Goal: Information Seeking & Learning: Check status

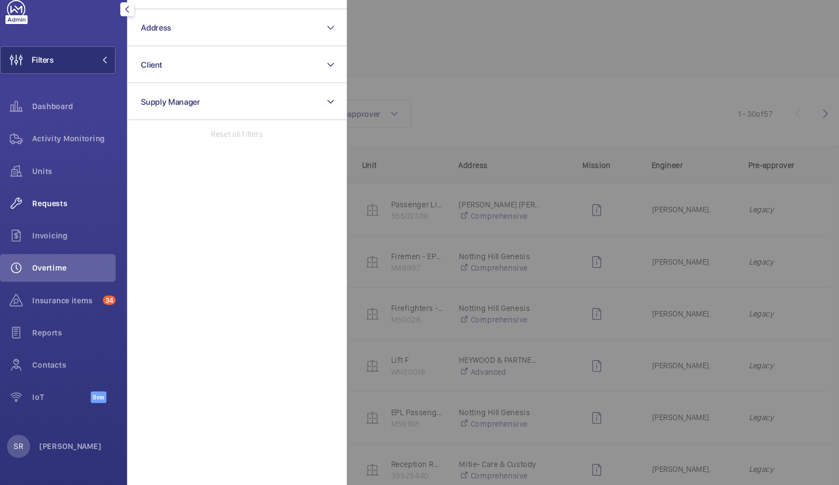
click at [81, 214] on span "Requests" at bounding box center [80, 218] width 79 height 11
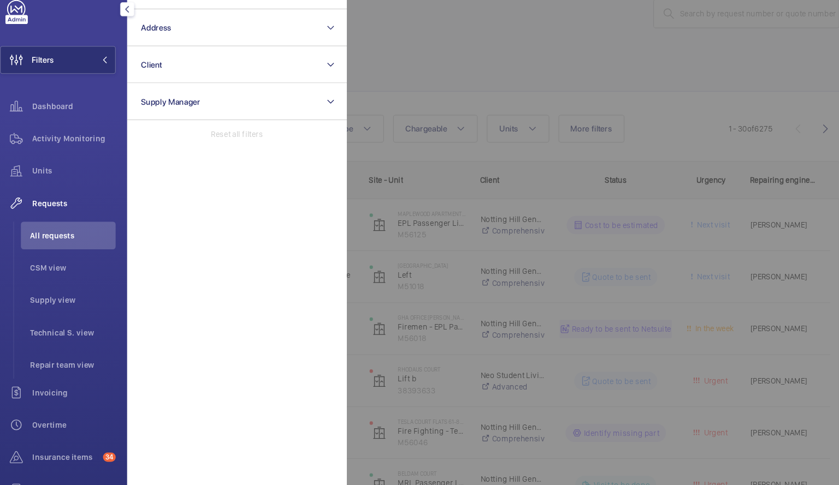
click at [132, 32] on mat-icon "button" at bounding box center [130, 35] width 13 height 9
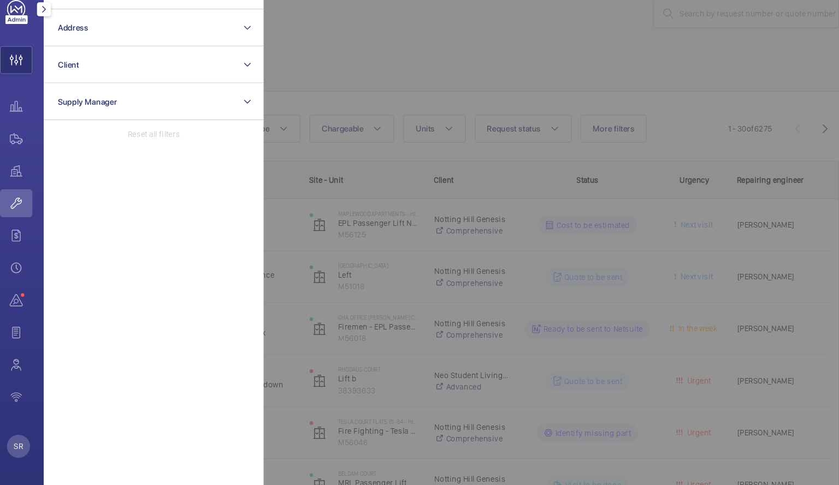
click at [49, 33] on mat-icon "button" at bounding box center [52, 35] width 13 height 9
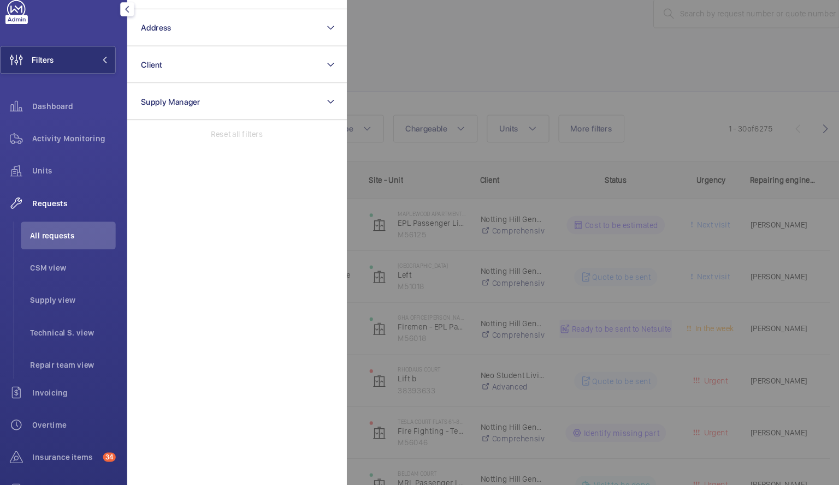
click at [494, 81] on div at bounding box center [758, 242] width 839 height 485
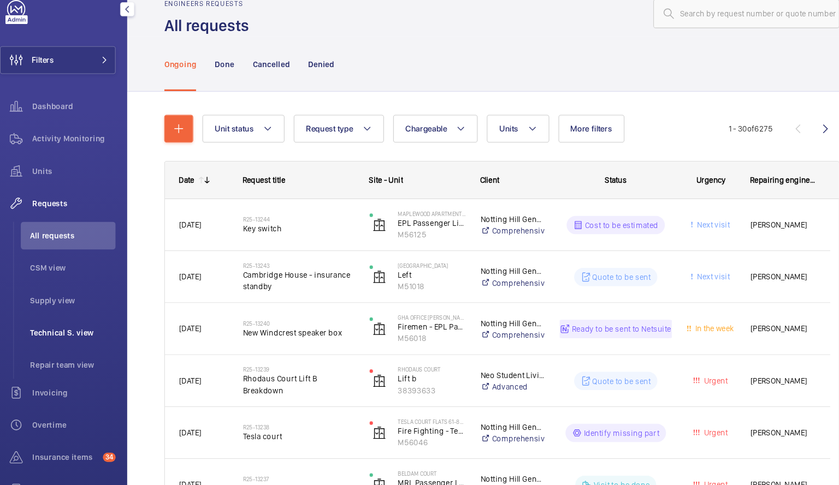
click at [87, 337] on span "Technical S. view" at bounding box center [79, 340] width 81 height 11
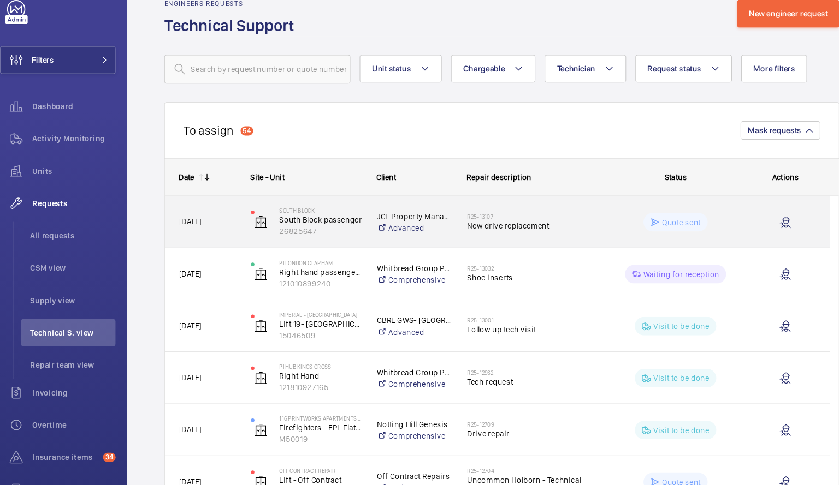
click at [495, 232] on h2 "R25-13107" at bounding box center [513, 231] width 122 height 7
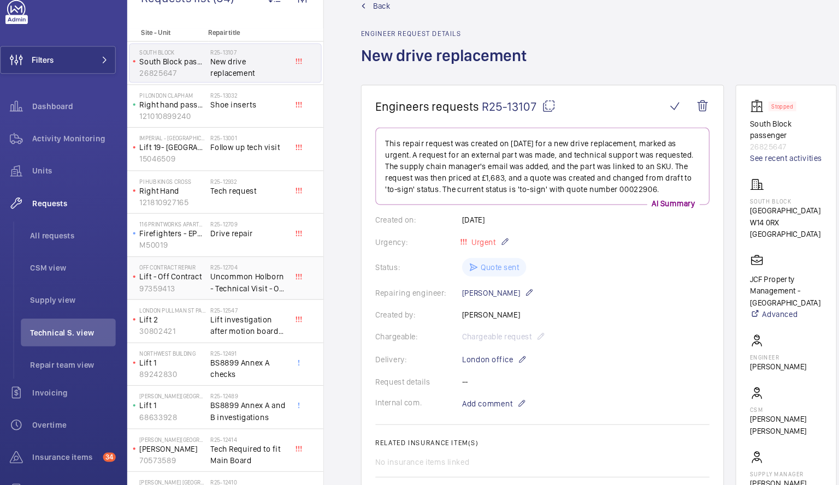
click at [247, 294] on span "Uncommon Holborn - Technical Visit - Off contract" at bounding box center [246, 293] width 72 height 22
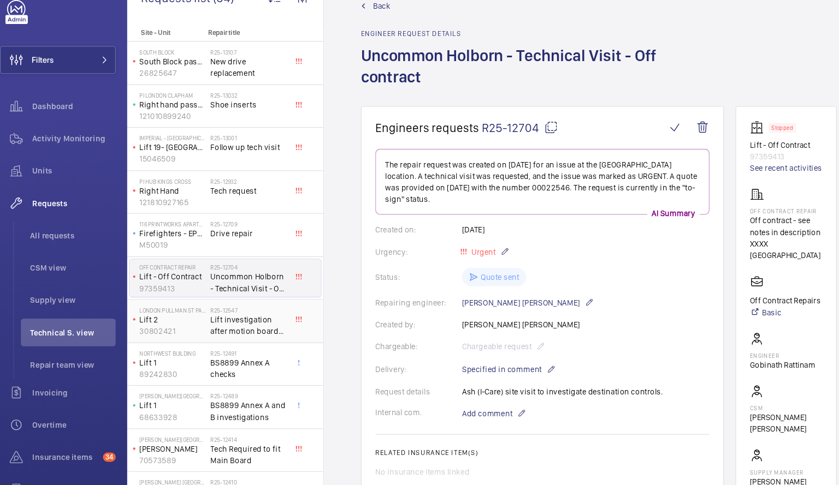
click at [239, 323] on span "Lift investigation after motion board replacement" at bounding box center [246, 334] width 72 height 22
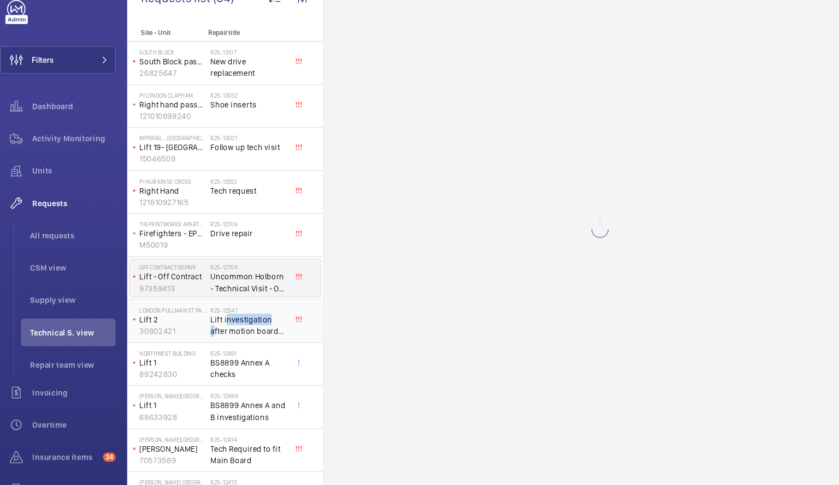
click at [239, 323] on span "Lift investigation after motion board replacement" at bounding box center [246, 334] width 72 height 22
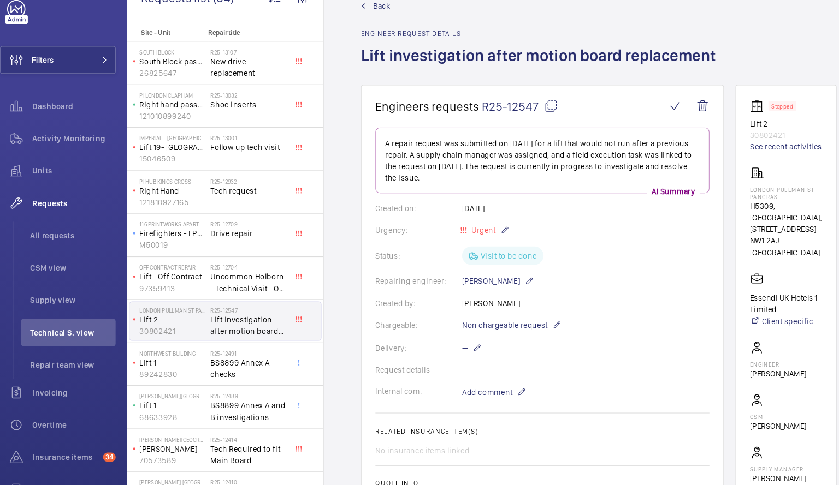
click at [188, 327] on p "Lift 2" at bounding box center [174, 328] width 63 height 11
click at [206, 367] on div "northwest building Lift 1 89242830" at bounding box center [171, 371] width 76 height 36
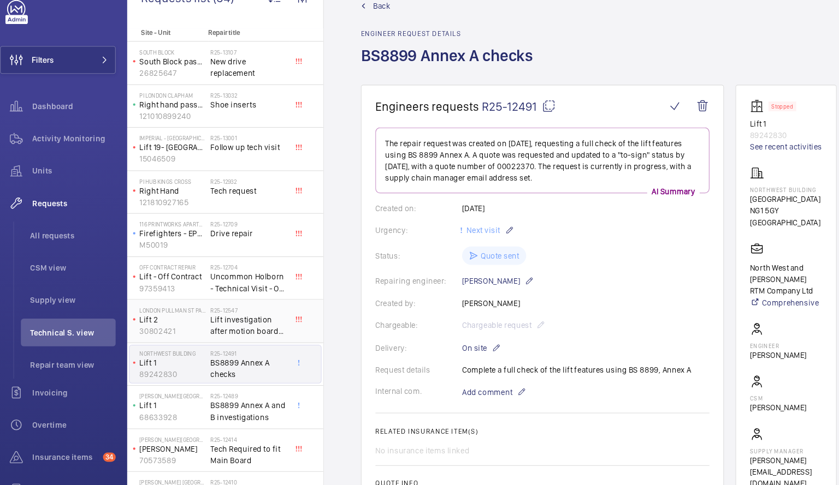
click at [212, 328] on span "Lift investigation after motion board replacement" at bounding box center [246, 334] width 72 height 22
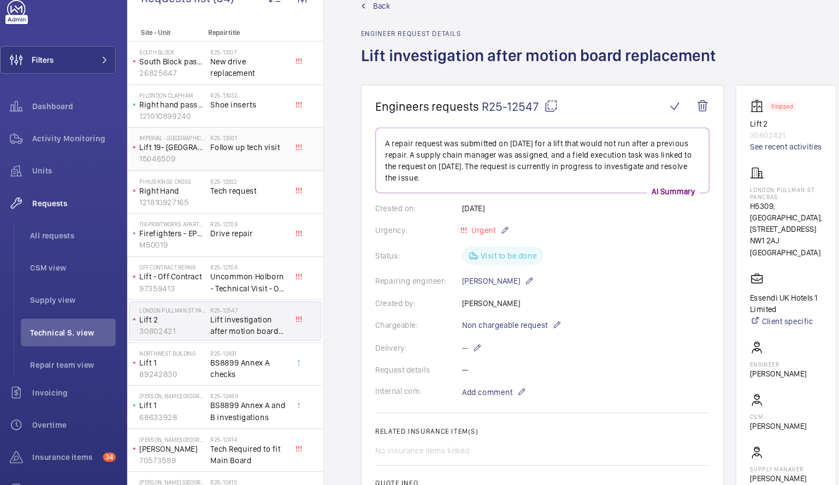
click at [221, 167] on span "Follow up tech visit" at bounding box center [246, 165] width 72 height 11
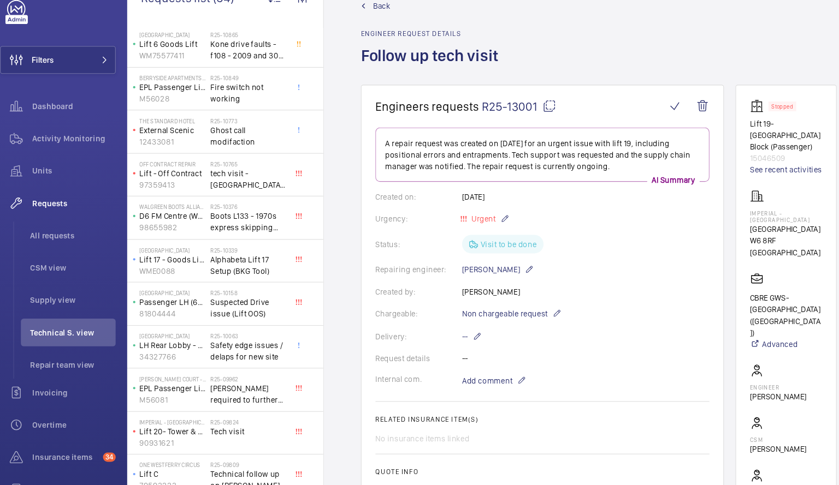
scroll to position [1207, 0]
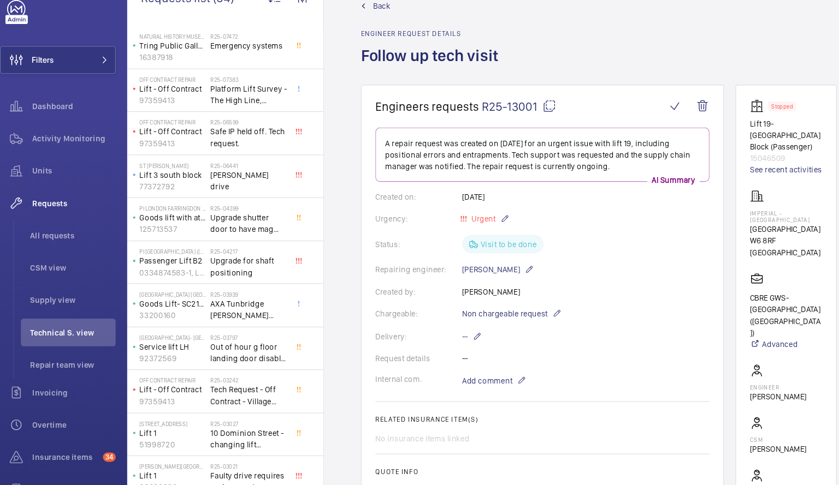
scroll to position [1777, 0]
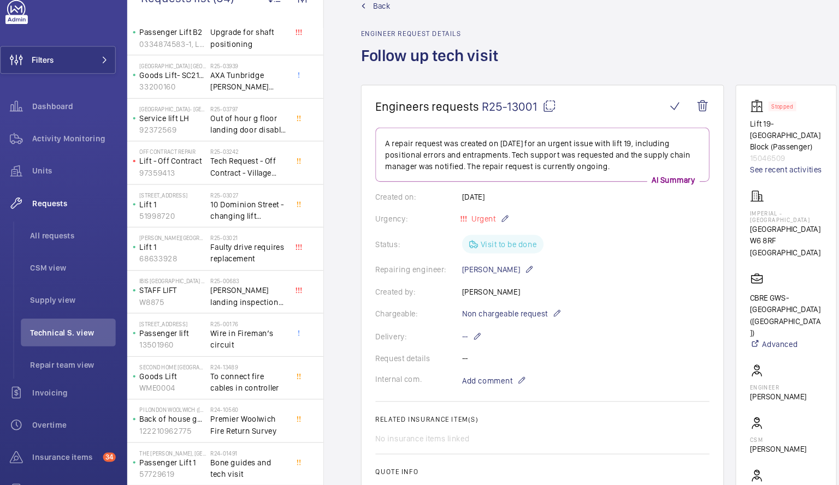
click at [20, 354] on div "Requests All requests CSM view Supply view Technical S. view Repair team view" at bounding box center [65, 294] width 109 height 179
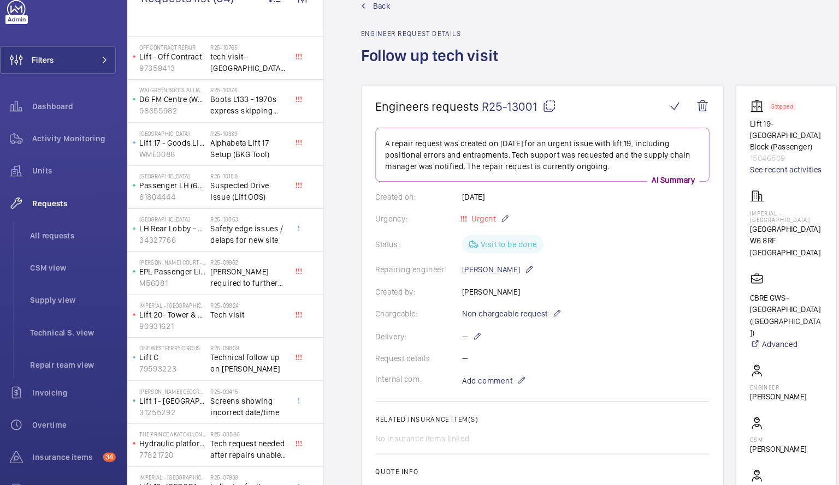
scroll to position [1108, 0]
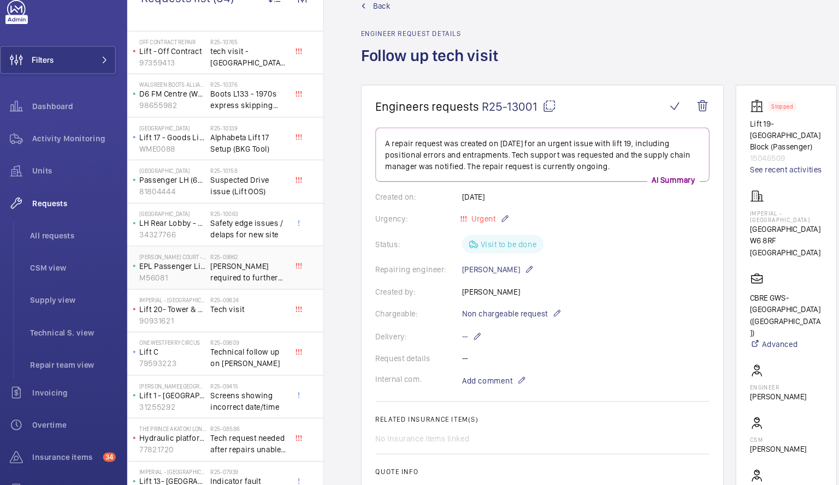
click at [242, 286] on span "[PERSON_NAME] required to further investigate and move lift" at bounding box center [246, 283] width 72 height 22
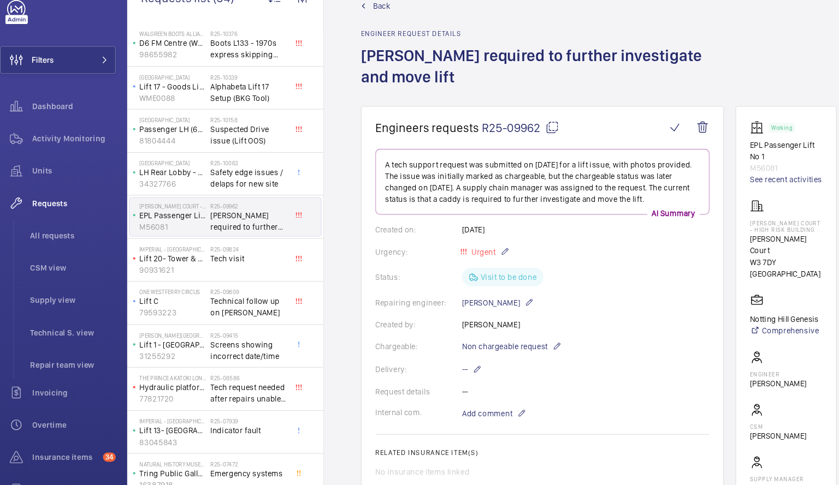
scroll to position [1174, 0]
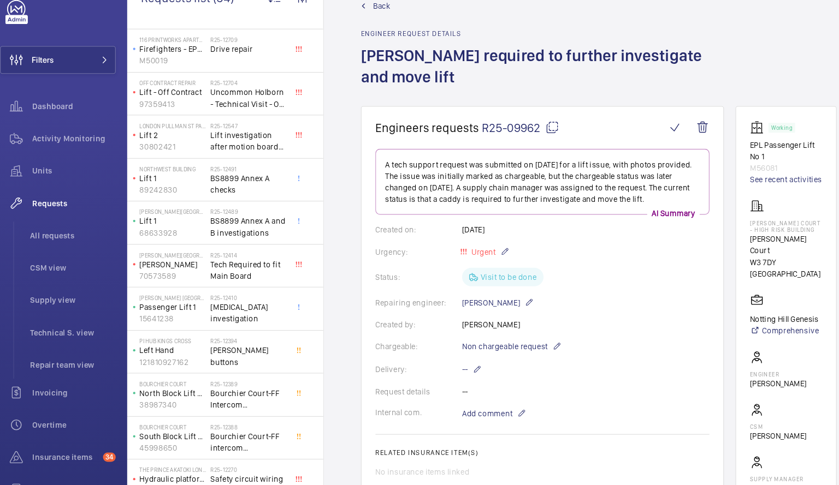
scroll to position [0, 0]
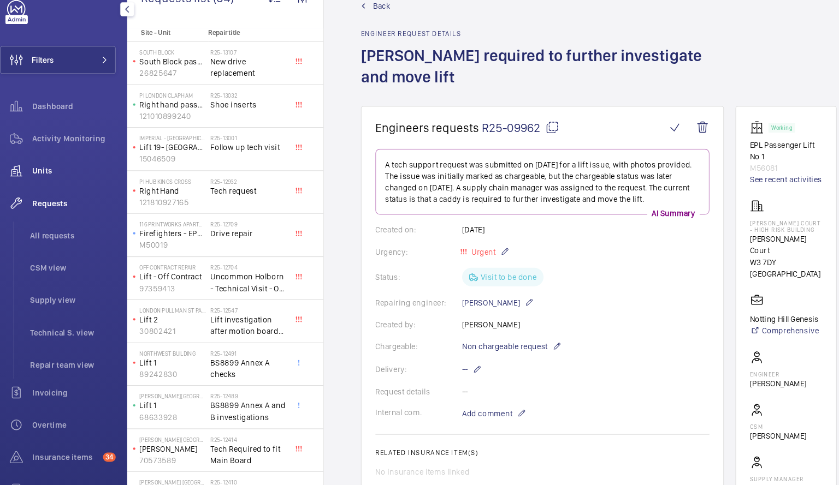
click at [48, 183] on span "Units" at bounding box center [80, 187] width 79 height 11
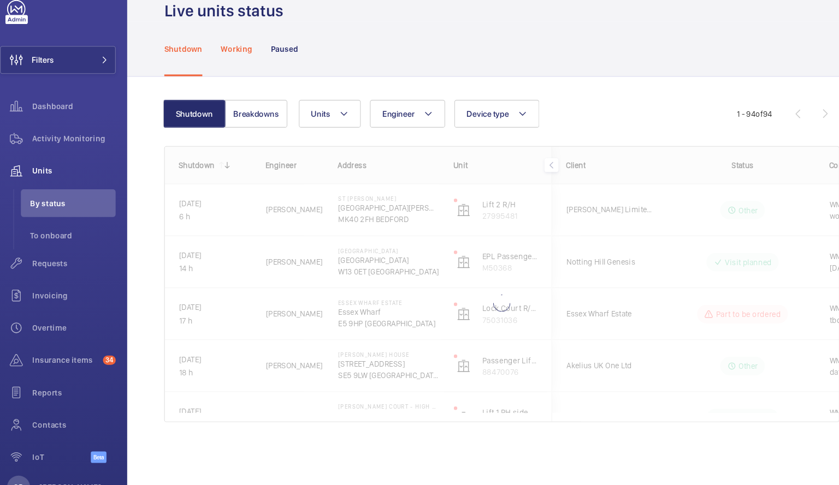
click at [240, 72] on p "Working" at bounding box center [234, 72] width 29 height 11
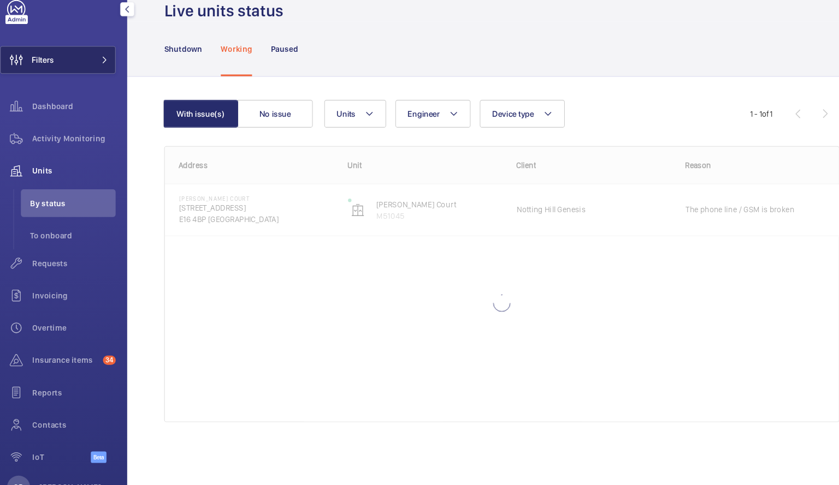
click at [85, 77] on button "Filters" at bounding box center [65, 83] width 109 height 26
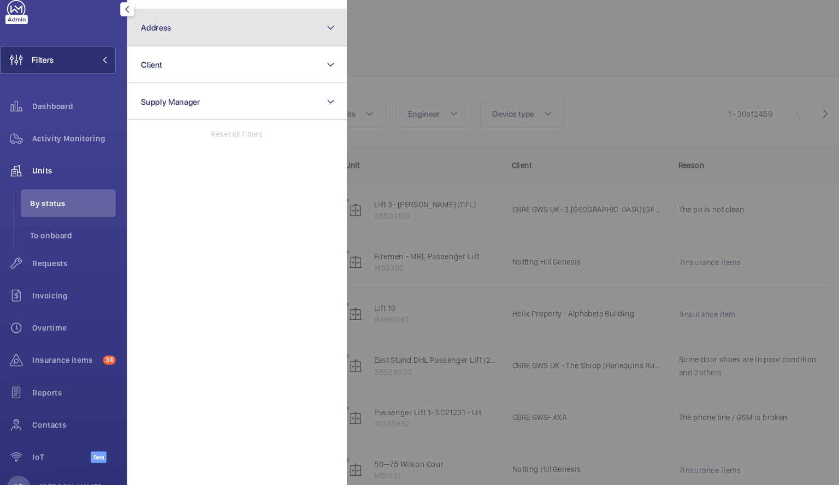
click at [268, 60] on button "Address" at bounding box center [234, 52] width 207 height 35
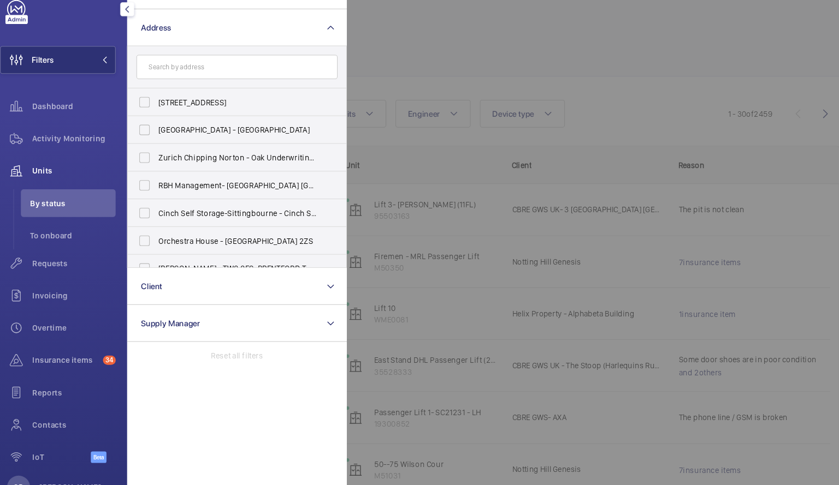
click at [246, 84] on input "text" at bounding box center [235, 89] width 190 height 23
type input "eust"
click at [318, 90] on mat-icon at bounding box center [317, 89] width 9 height 9
click at [57, 120] on div "Dashboard" at bounding box center [65, 127] width 109 height 26
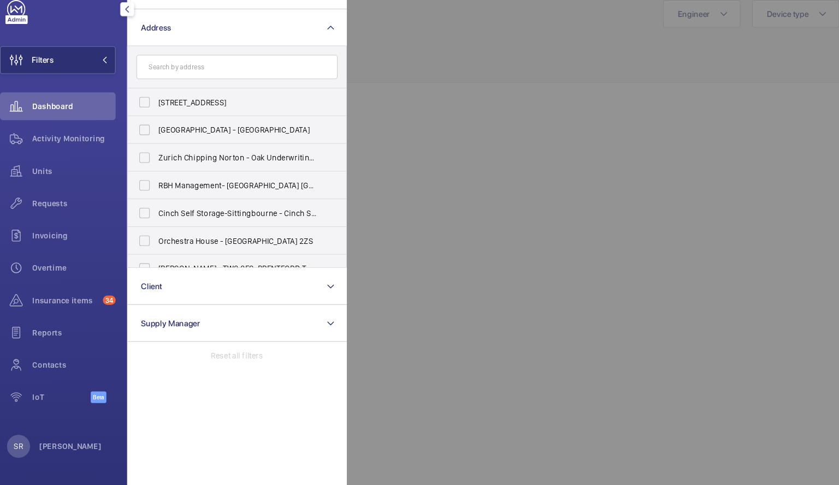
click at [452, 137] on div at bounding box center [758, 242] width 839 height 485
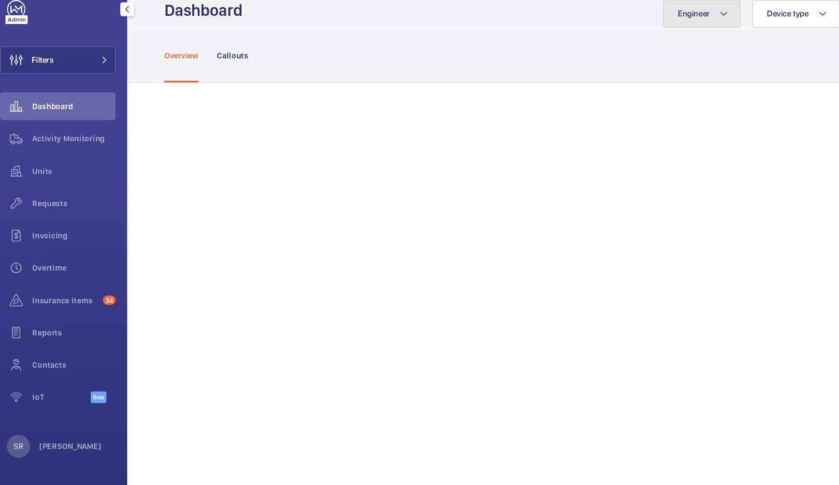
click at [690, 37] on button "Engineer" at bounding box center [673, 39] width 73 height 26
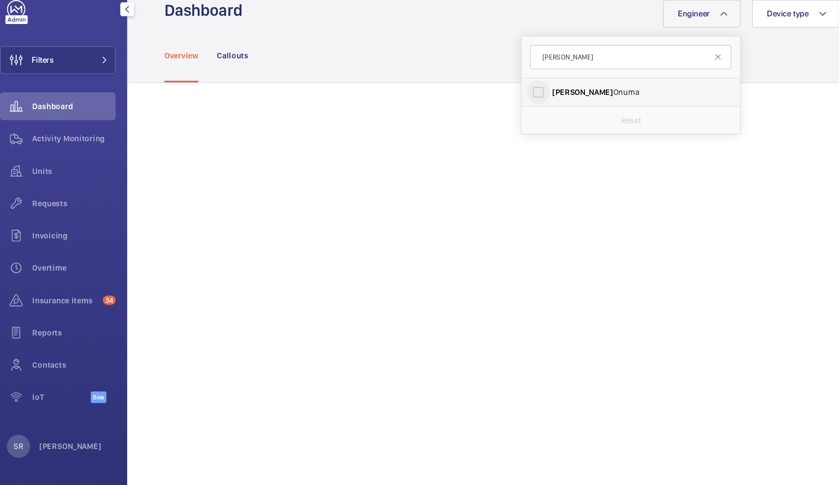
type input "[PERSON_NAME]"
click at [512, 110] on input "[PERSON_NAME]" at bounding box center [519, 114] width 22 height 22
checkbox input "false"
click at [536, 82] on input "[PERSON_NAME]" at bounding box center [607, 80] width 190 height 23
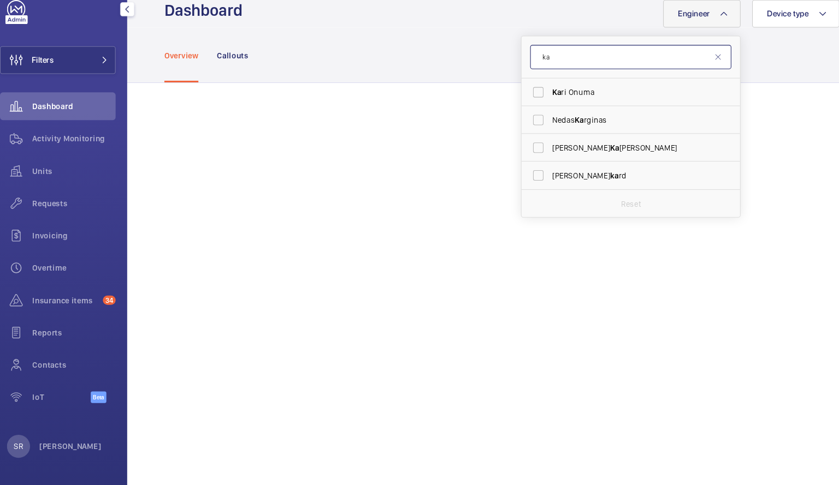
type input "k"
type input "dav"
click at [512, 195] on input "Dav id [PERSON_NAME]" at bounding box center [519, 192] width 22 height 22
checkbox input "true"
click at [541, 82] on input "dav" at bounding box center [607, 80] width 190 height 23
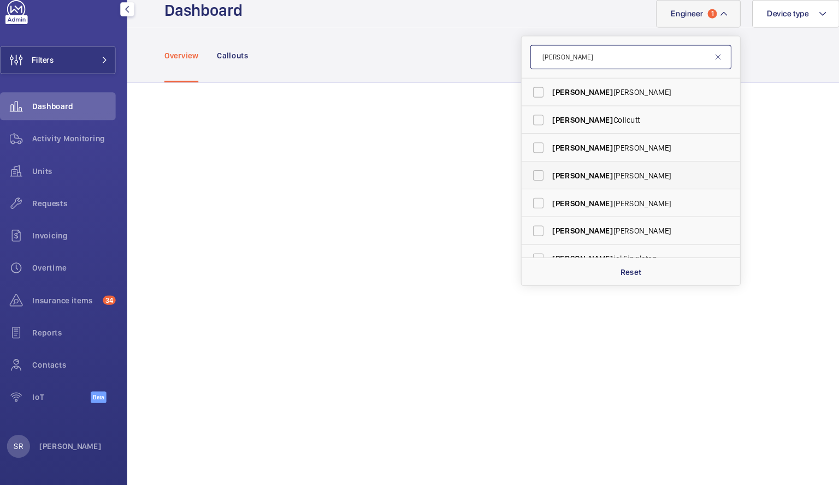
type input "[PERSON_NAME]"
drag, startPoint x: 697, startPoint y: 191, endPoint x: 699, endPoint y: 197, distance: 6.2
click at [699, 197] on div "[PERSON_NAME] [PERSON_NAME] [PERSON_NAME] iel [PERSON_NAME] [PERSON_NAME] [PERS…" at bounding box center [606, 184] width 206 height 169
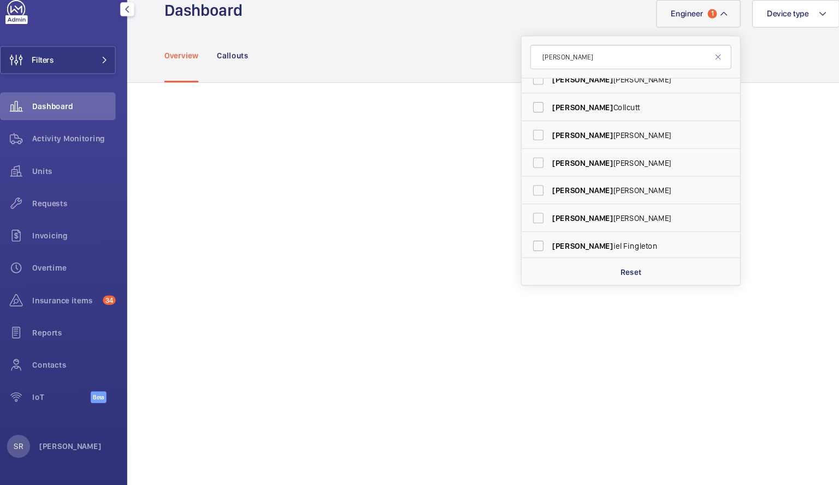
scroll to position [16, 0]
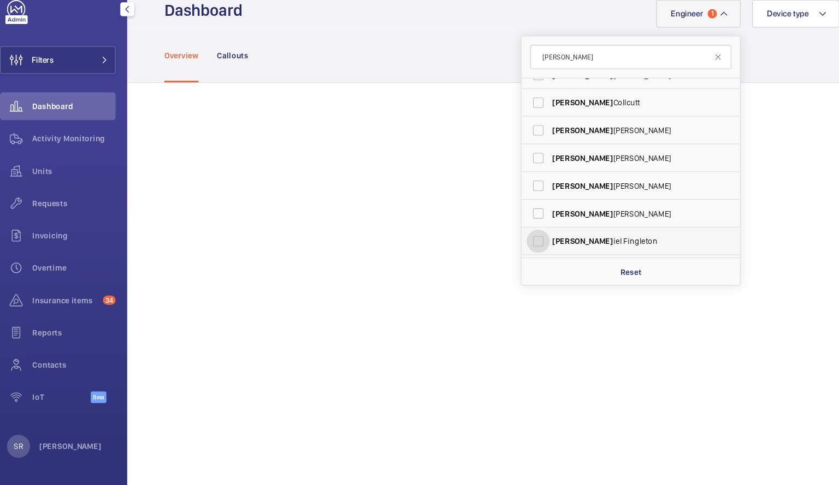
click at [509, 255] on input "[PERSON_NAME] iel [PERSON_NAME]" at bounding box center [519, 255] width 22 height 22
checkbox input "true"
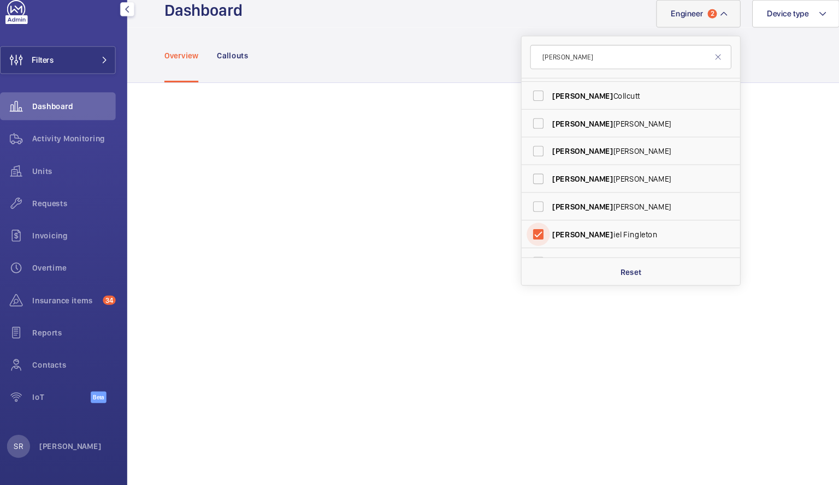
scroll to position [40, 0]
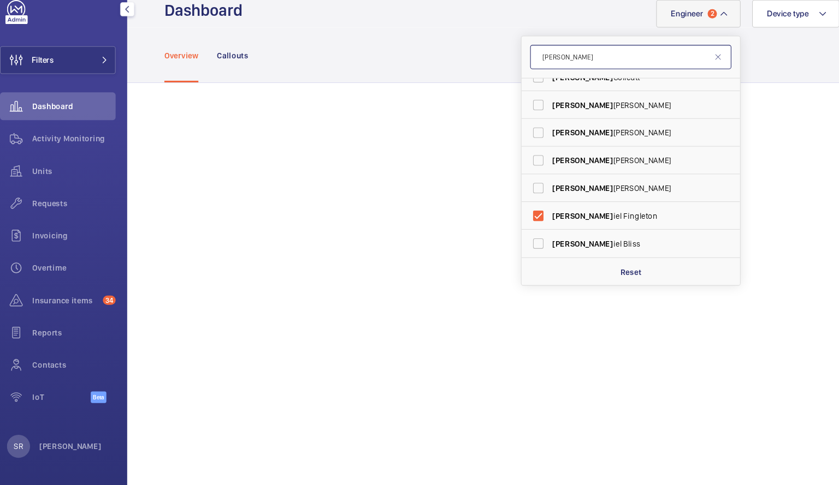
click at [562, 83] on input "[PERSON_NAME]" at bounding box center [607, 80] width 190 height 23
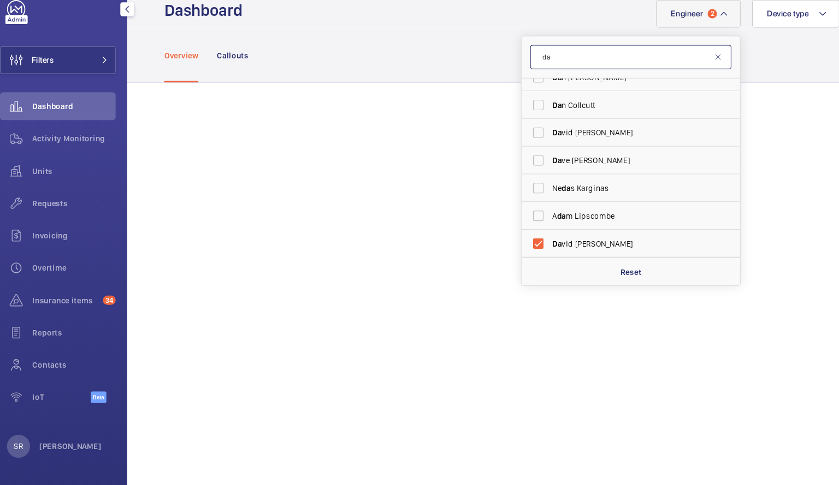
scroll to position [67, 0]
type input "da"
click at [508, 230] on input "Da vid [PERSON_NAME]" at bounding box center [519, 231] width 22 height 22
checkbox input "false"
click at [527, 79] on input "da" at bounding box center [607, 80] width 190 height 23
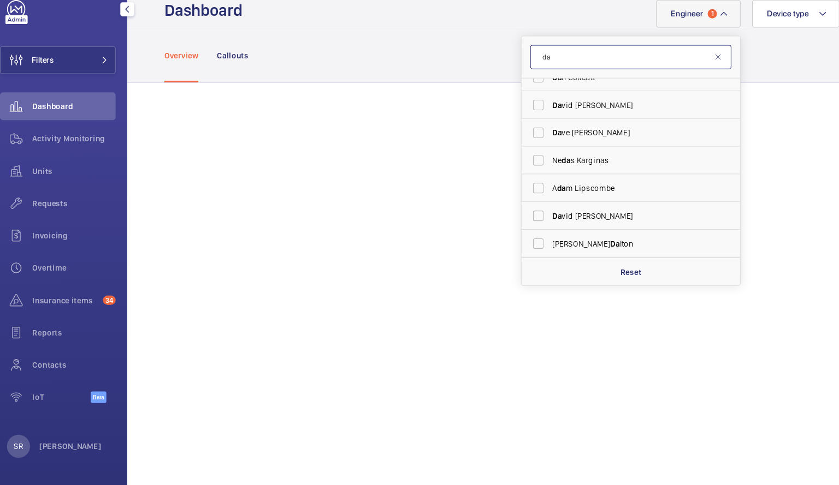
type input "d"
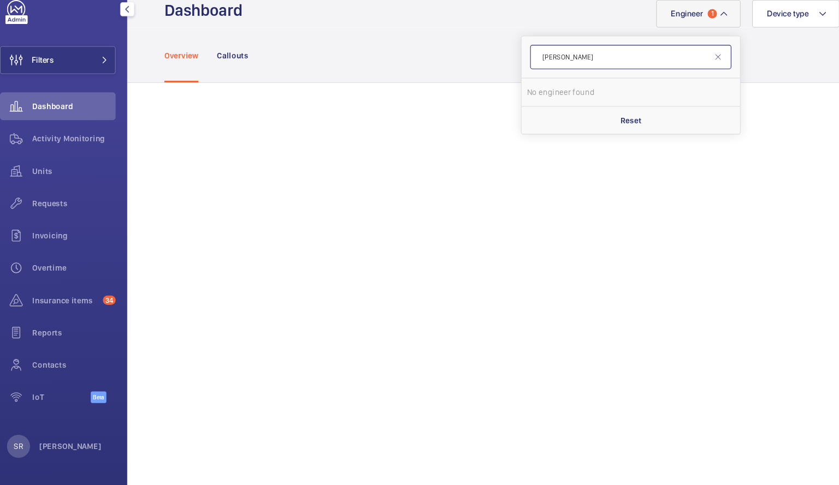
type input "[PERSON_NAME]"
click at [690, 37] on mat-icon at bounding box center [694, 39] width 9 height 13
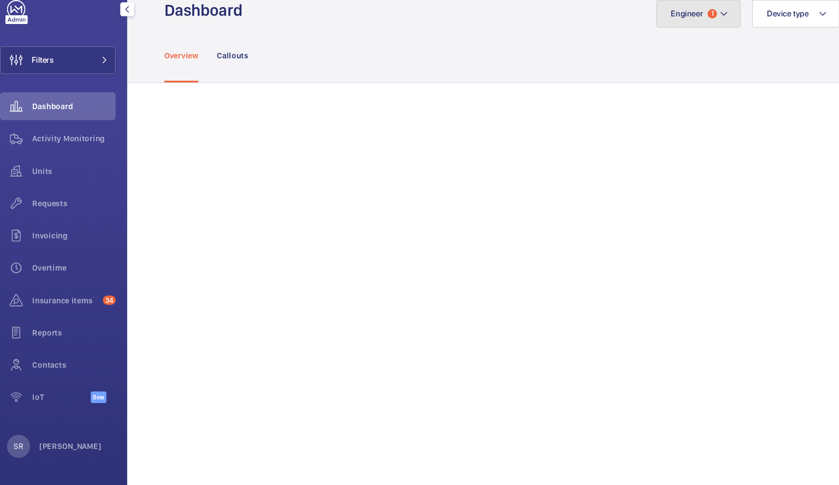
click at [690, 37] on mat-icon at bounding box center [694, 39] width 9 height 13
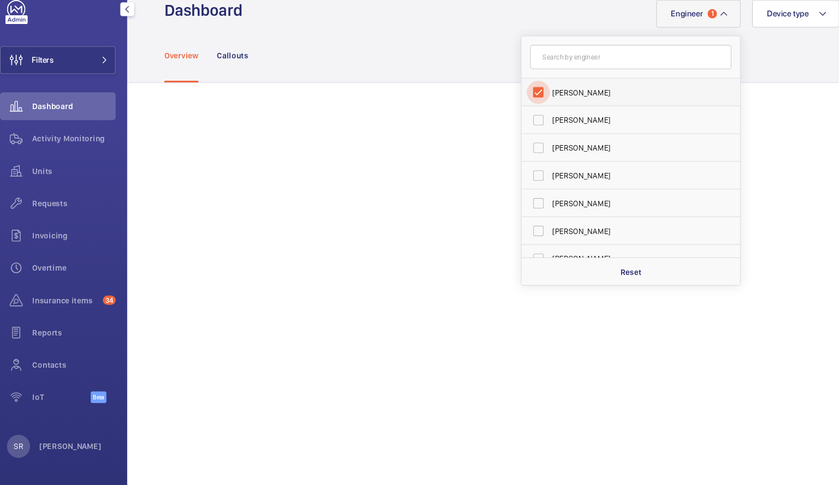
click at [510, 111] on input "[PERSON_NAME]" at bounding box center [519, 114] width 22 height 22
checkbox input "false"
click at [527, 81] on input "text" at bounding box center [607, 80] width 190 height 23
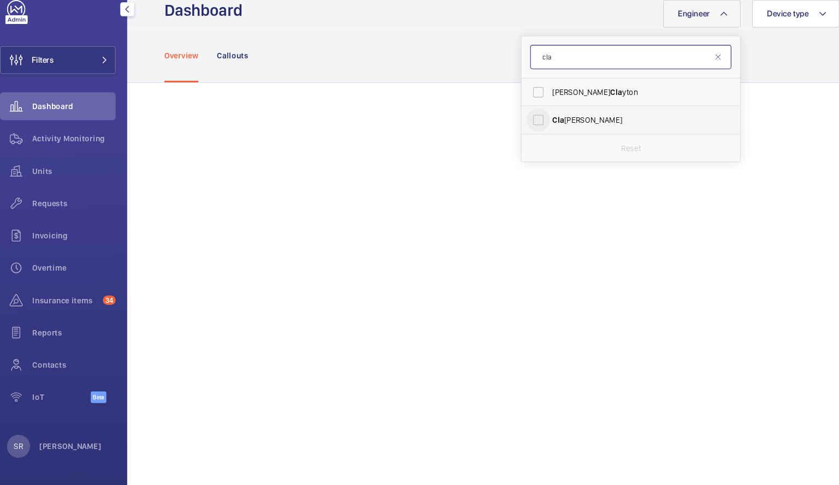
type input "cla"
click at [512, 140] on input "Cla [PERSON_NAME]" at bounding box center [519, 140] width 22 height 22
checkbox input "true"
click at [685, 79] on mat-icon at bounding box center [689, 80] width 9 height 9
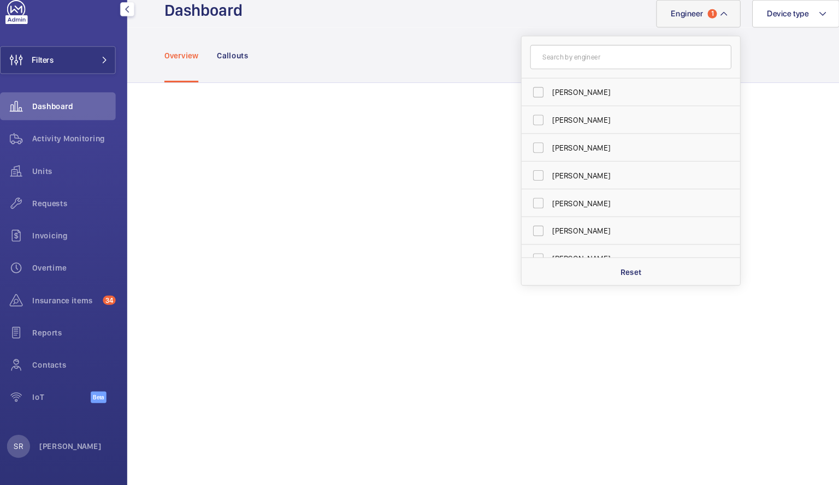
click at [690, 40] on mat-icon at bounding box center [694, 39] width 9 height 13
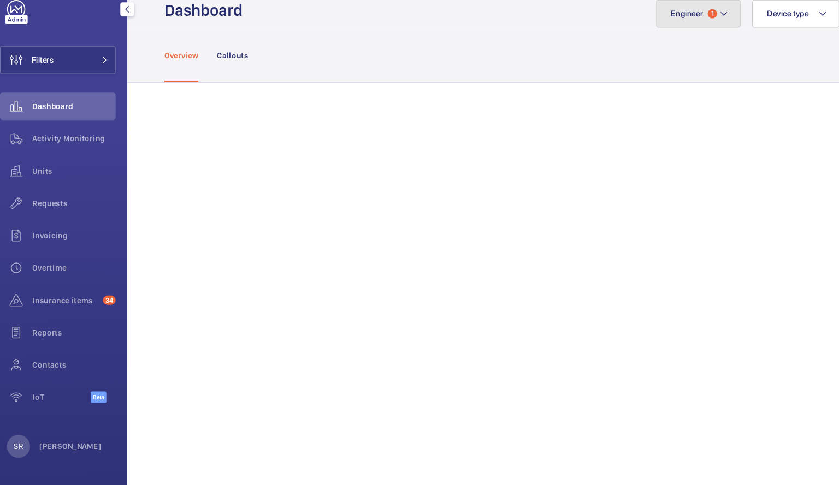
click at [690, 40] on mat-icon at bounding box center [694, 39] width 9 height 13
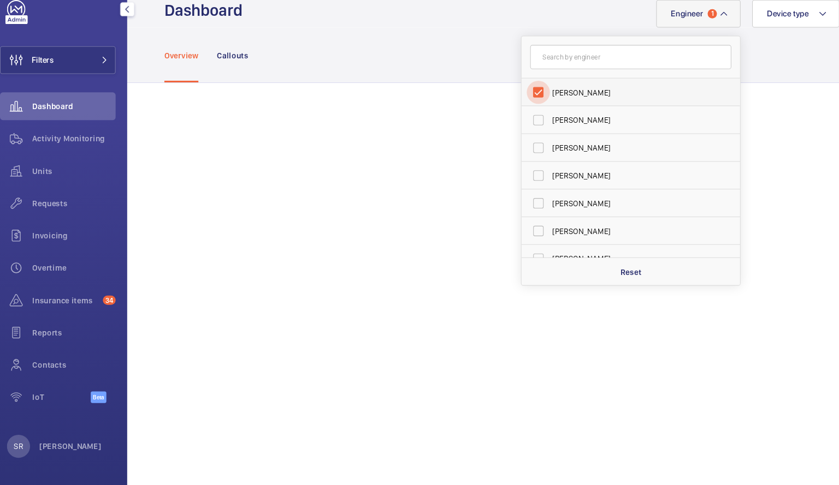
click at [508, 113] on input "[PERSON_NAME]" at bounding box center [519, 114] width 22 height 22
checkbox input "false"
click at [52, 182] on span "Units" at bounding box center [80, 187] width 79 height 11
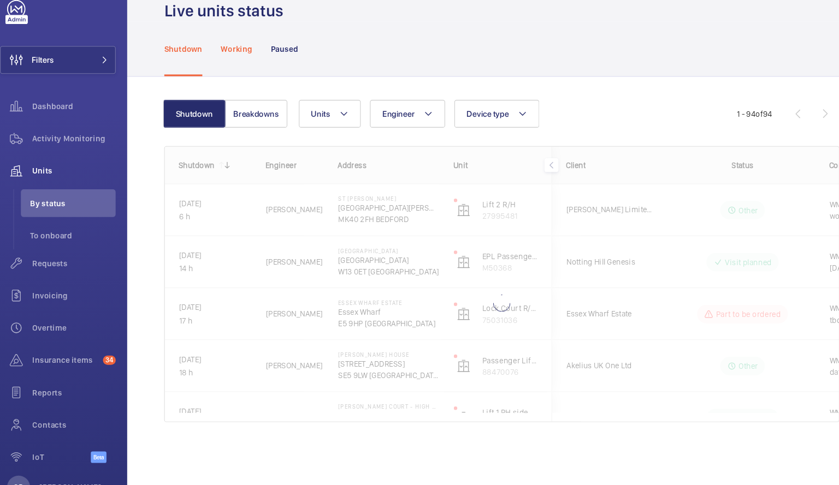
click at [235, 72] on p "Working" at bounding box center [234, 72] width 29 height 11
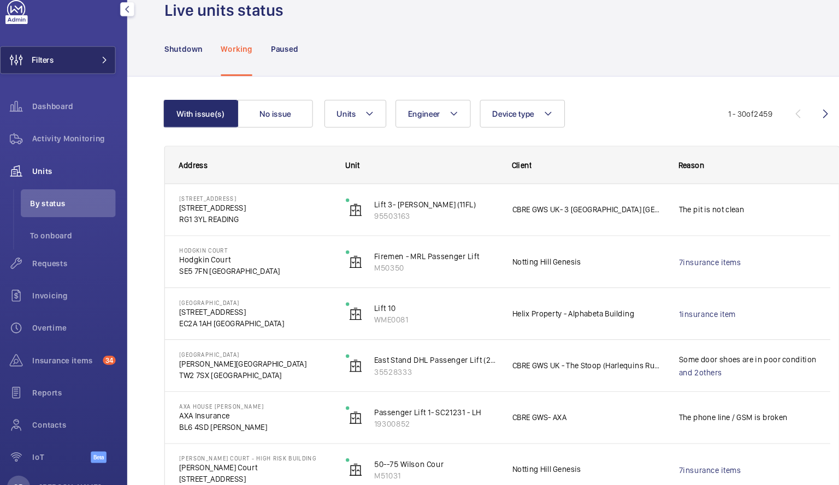
click at [99, 88] on button "Filters" at bounding box center [65, 83] width 109 height 26
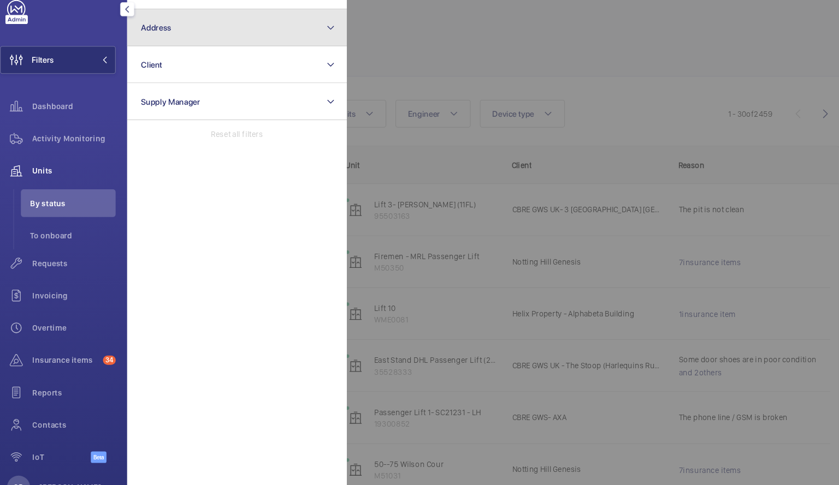
click at [328, 48] on button "Address" at bounding box center [234, 52] width 207 height 35
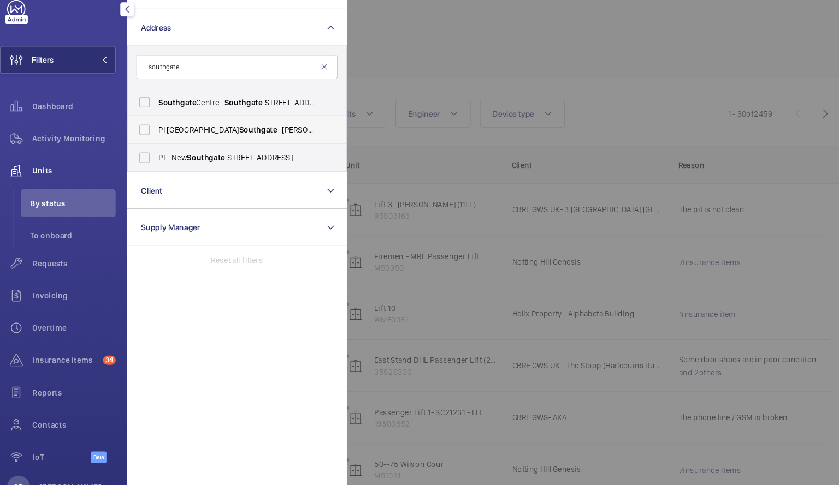
type input "southgate"
click at [232, 152] on span "PI [GEOGRAPHIC_DATA] - [PERSON_NAME][STREET_ADDRESS]" at bounding box center [236, 149] width 150 height 11
click at [158, 152] on input "PI [GEOGRAPHIC_DATA] - [PERSON_NAME][STREET_ADDRESS]" at bounding box center [148, 149] width 22 height 22
checkbox input "true"
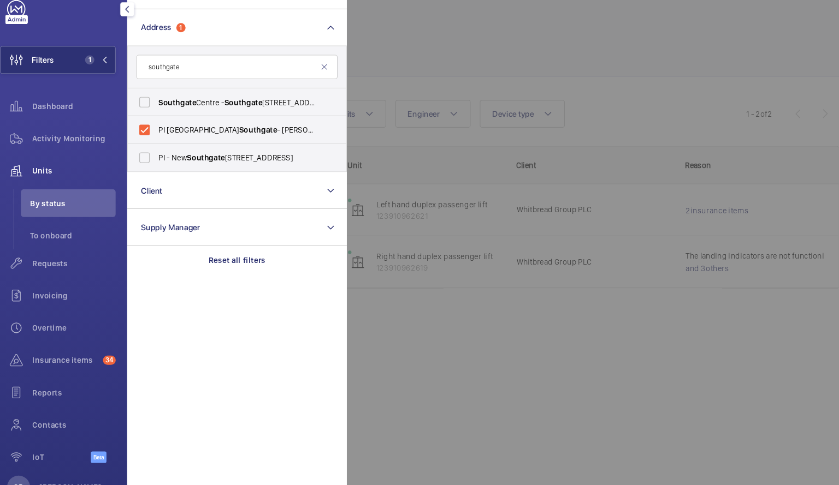
click at [458, 330] on div at bounding box center [758, 242] width 839 height 485
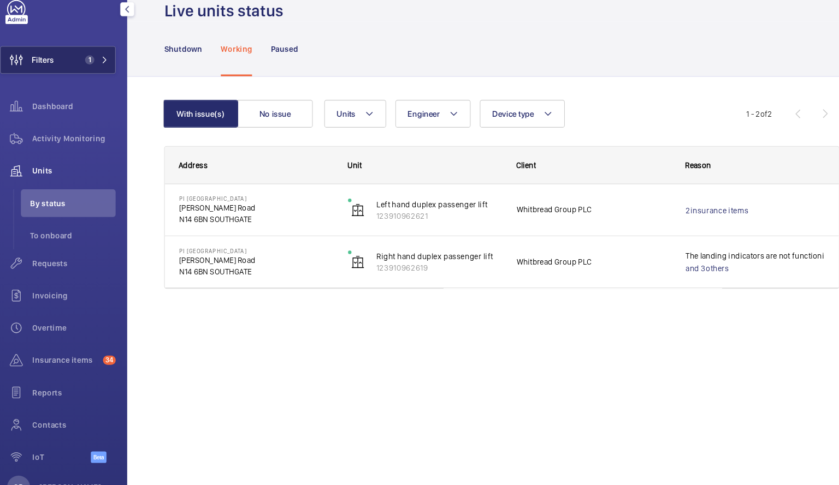
drag, startPoint x: 101, startPoint y: 80, endPoint x: 87, endPoint y: 84, distance: 14.0
click at [87, 84] on span "1" at bounding box center [100, 83] width 26 height 9
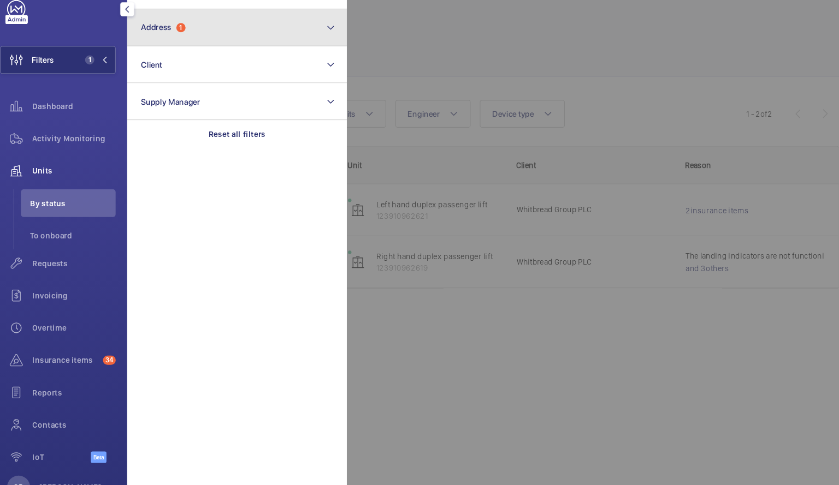
click at [289, 48] on button "Address 1" at bounding box center [234, 52] width 207 height 35
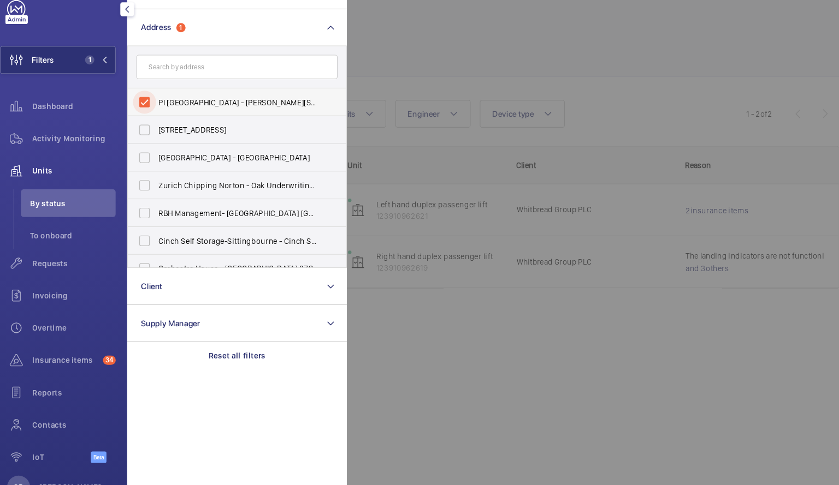
click at [146, 121] on input "PI [GEOGRAPHIC_DATA] - [PERSON_NAME][STREET_ADDRESS]" at bounding box center [148, 123] width 22 height 22
checkbox input "false"
click at [162, 86] on input "text" at bounding box center [235, 89] width 190 height 23
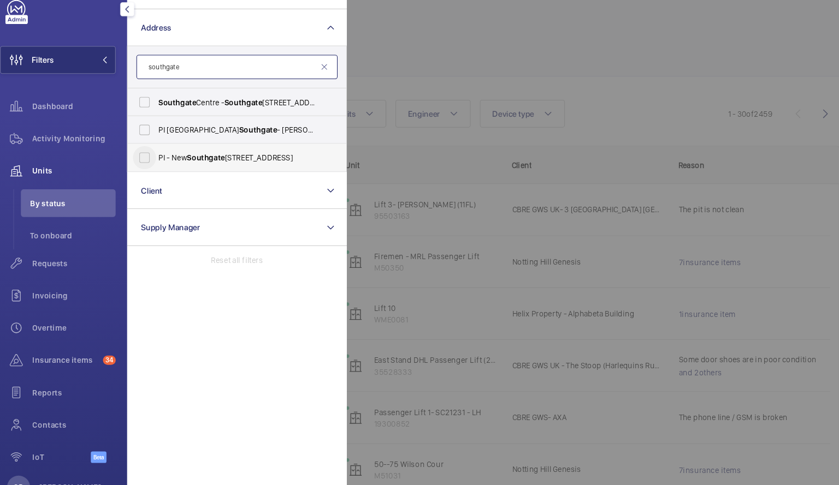
type input "southgate"
click at [149, 175] on input "PI - New [STREET_ADDRESS]" at bounding box center [148, 175] width 22 height 22
checkbox input "true"
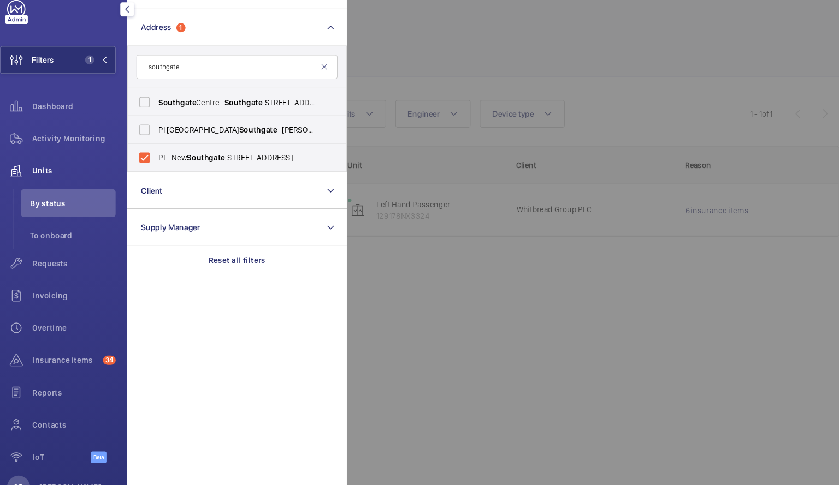
click at [487, 288] on div at bounding box center [758, 242] width 839 height 485
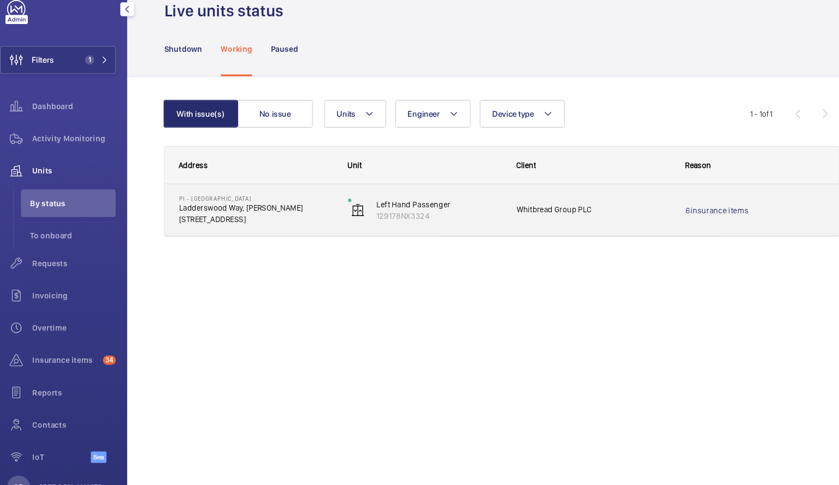
click at [298, 233] on p "[STREET_ADDRESS]" at bounding box center [252, 233] width 145 height 11
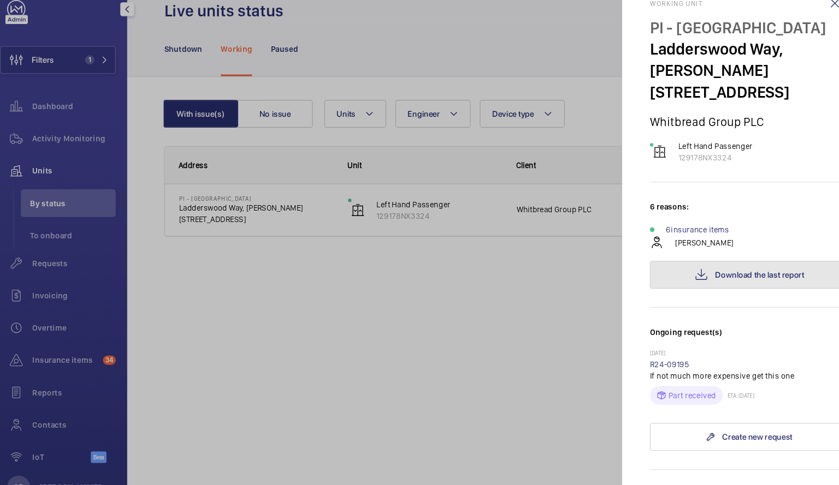
click at [661, 278] on button "Download the last report" at bounding box center [719, 286] width 188 height 26
